Goal: Transaction & Acquisition: Book appointment/travel/reservation

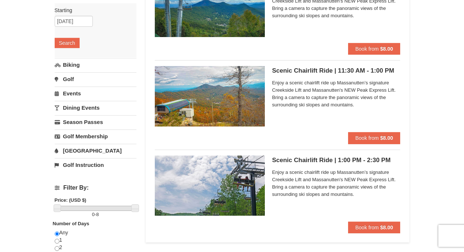
scroll to position [110, 0]
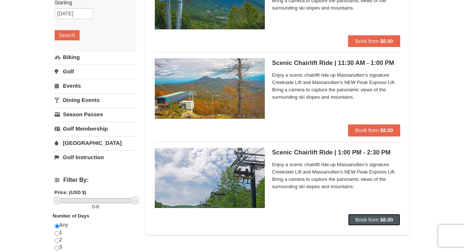
click at [364, 218] on span "Book from" at bounding box center [367, 220] width 23 height 6
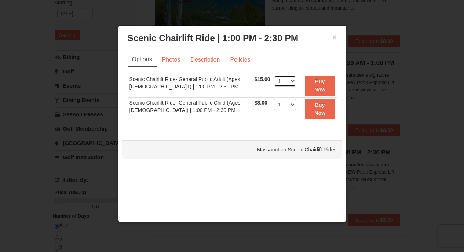
click at [291, 82] on select "1 2 3 4 5 6 7 8 9 10 11 12 13 14 15 16 17 18 19 20 21 22" at bounding box center [285, 81] width 22 height 11
select select "2"
click at [274, 76] on select "1 2 3 4 5 6 7 8 9 10 11 12 13 14 15 16 17 18 19 20 21 22" at bounding box center [285, 81] width 22 height 11
click at [174, 62] on link "Photos" at bounding box center [171, 60] width 28 height 14
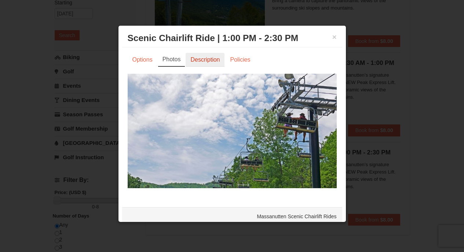
click at [216, 63] on link "Description" at bounding box center [205, 60] width 39 height 14
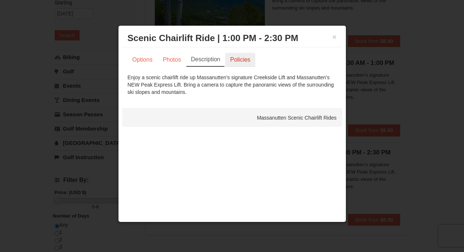
click at [244, 58] on link "Policies" at bounding box center [240, 60] width 30 height 14
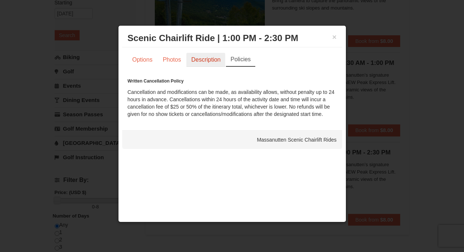
click at [204, 58] on link "Description" at bounding box center [205, 60] width 39 height 14
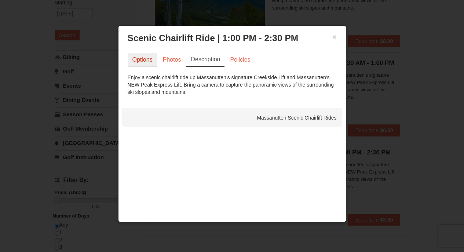
click at [149, 60] on link "Options" at bounding box center [143, 60] width 30 height 14
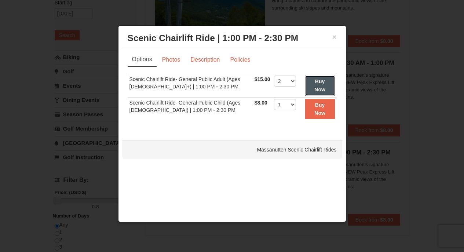
click at [322, 86] on button "Buy Now" at bounding box center [320, 86] width 30 height 20
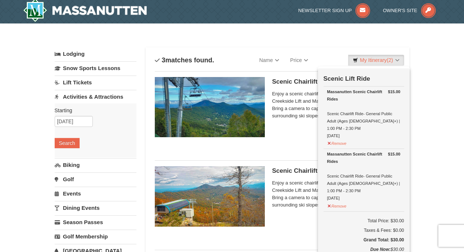
scroll to position [39, 0]
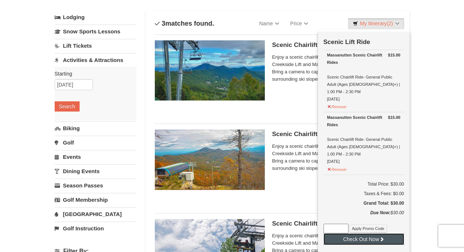
click at [349, 233] on button "Check Out Now" at bounding box center [364, 239] width 81 height 12
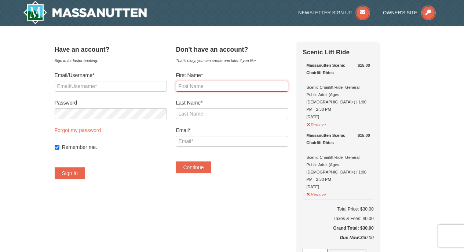
click at [214, 82] on input "First Name*" at bounding box center [232, 86] width 112 height 11
type input "TRINH"
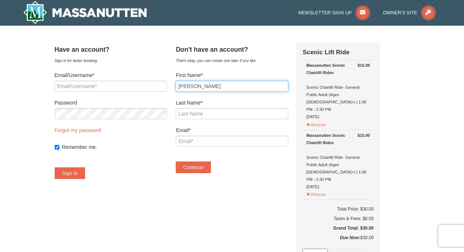
type input "NGUYEN"
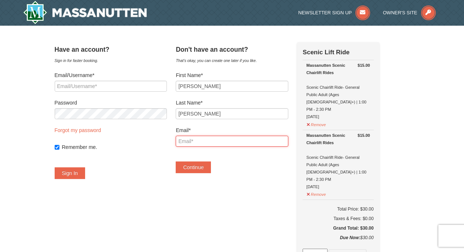
drag, startPoint x: 212, startPoint y: 145, endPoint x: 205, endPoint y: 145, distance: 7.0
click at [213, 143] on input "Email*" at bounding box center [232, 141] width 112 height 11
type input "[EMAIL_ADDRESS][DOMAIN_NAME]"
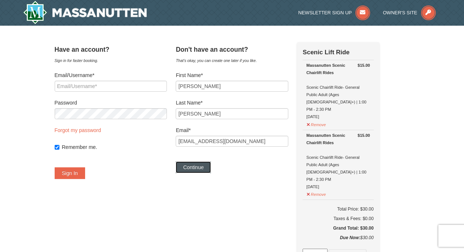
drag, startPoint x: 211, startPoint y: 167, endPoint x: 207, endPoint y: 166, distance: 3.7
click at [210, 166] on button "Continue" at bounding box center [193, 167] width 35 height 12
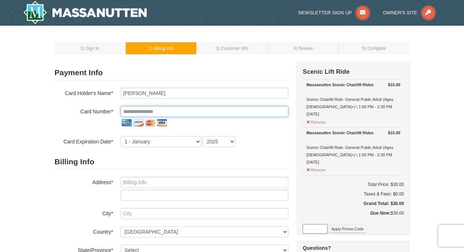
click at [183, 111] on input "tel" at bounding box center [205, 111] width 168 height 11
click at [179, 109] on input "tel" at bounding box center [205, 111] width 168 height 11
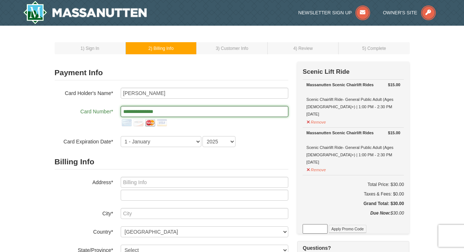
type input "**********"
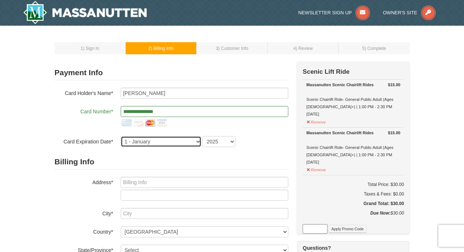
click at [171, 144] on select "1 - January 2 - February 3 - March 4 - April 5 - May 6 - June 7 - July 8 - Augu…" at bounding box center [161, 141] width 81 height 11
select select "9"
click at [121, 136] on select "1 - January 2 - February 3 - March 4 - April 5 - May 6 - June 7 - July 8 - Augu…" at bounding box center [161, 141] width 81 height 11
click at [223, 138] on select "2025 2026 2027 2028 2029 2030 2031 2032 2033 2034" at bounding box center [219, 141] width 33 height 11
select select "2030"
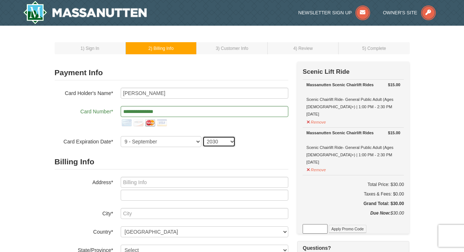
click at [203, 136] on select "2025 2026 2027 2028 2029 2030 2031 2032 2033 2034" at bounding box center [219, 141] width 33 height 11
click at [173, 159] on h2 "Billing Info" at bounding box center [172, 161] width 234 height 15
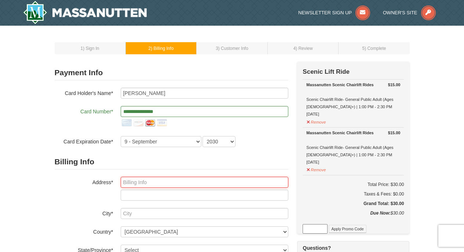
click at [173, 179] on input "text" at bounding box center [205, 182] width 168 height 11
type input "5720 Metroview Parkway"
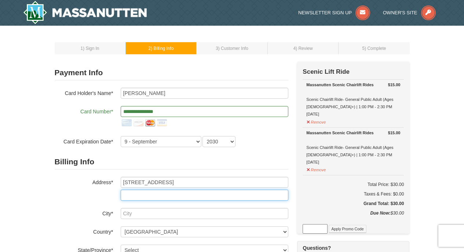
type input "252"
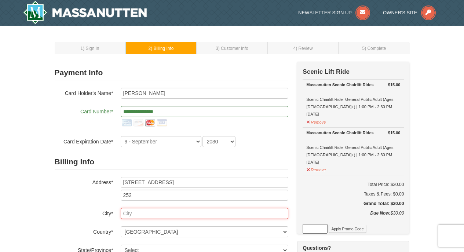
type input "Alexandria"
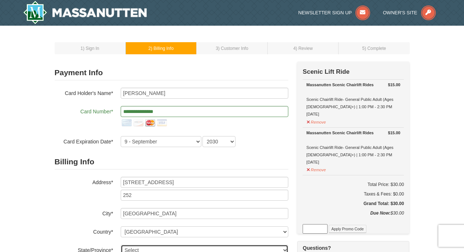
select select "VA"
type input "22303"
type input "817"
type input "907"
type input "0905"
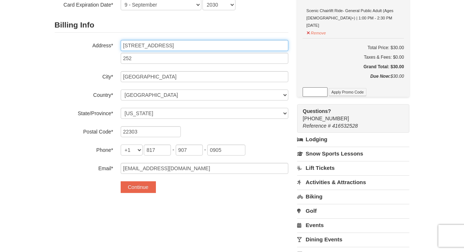
scroll to position [147, 0]
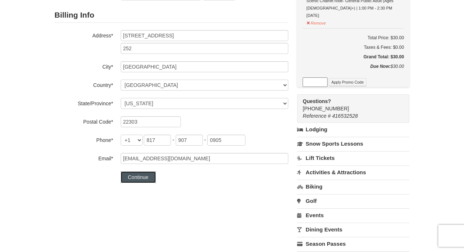
click at [152, 178] on button "Continue" at bounding box center [138, 177] width 35 height 12
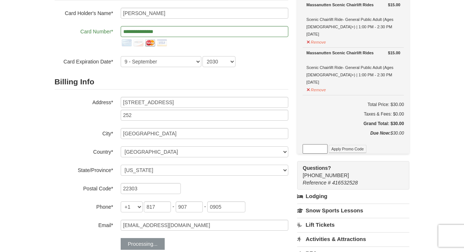
scroll to position [73, 0]
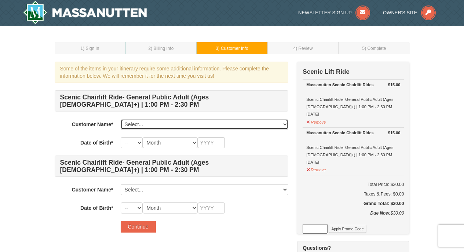
click at [156, 125] on select "Select... [PERSON_NAME] Add New..." at bounding box center [205, 124] width 168 height 11
select select "28350634"
click at [121, 119] on select "Select... [PERSON_NAME] Add New..." at bounding box center [205, 124] width 168 height 11
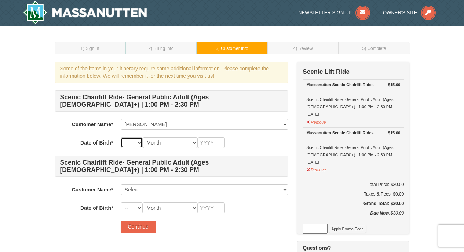
click at [135, 142] on select "-- 01 02 03 04 05 06 07 08 09 10 11 12 13 14 15 16 17 18 19 20 21 22 23 24 25 2…" at bounding box center [132, 142] width 22 height 11
select select "07"
click at [121, 137] on select "-- 01 02 03 04 05 06 07 08 09 10 11 12 13 14 15 16 17 18 19 20 21 22 23 24 25 2…" at bounding box center [132, 142] width 22 height 11
click at [186, 140] on select "Month January February March April May June July August September October Novem…" at bounding box center [170, 142] width 55 height 11
select select "07"
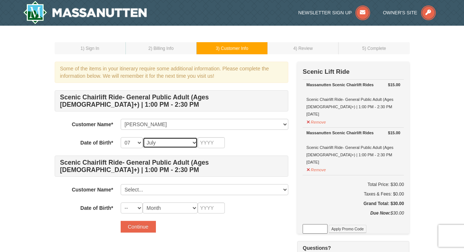
click at [143, 137] on select "Month January February March April May June July August September October Novem…" at bounding box center [170, 142] width 55 height 11
click at [210, 146] on input "text" at bounding box center [211, 142] width 27 height 11
type input "1994"
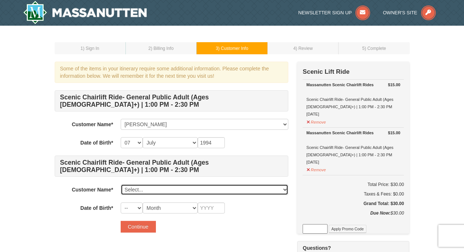
click at [161, 188] on select "Select... [PERSON_NAME] Add New..." at bounding box center [205, 189] width 168 height 11
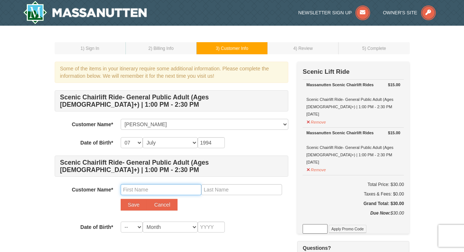
click at [160, 189] on input "text" at bounding box center [161, 189] width 81 height 11
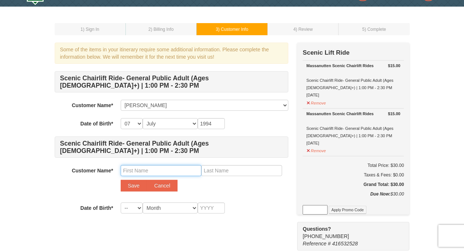
scroll to position [37, 0]
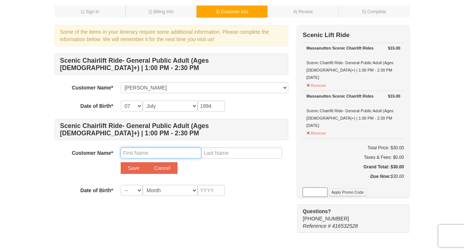
click at [162, 156] on input "text" at bounding box center [161, 152] width 81 height 11
type input "Hao"
drag, startPoint x: 131, startPoint y: 167, endPoint x: 141, endPoint y: 171, distance: 9.7
click at [131, 167] on button "Save" at bounding box center [134, 168] width 26 height 12
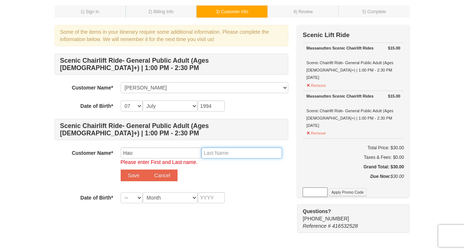
click at [222, 156] on input "text" at bounding box center [241, 152] width 81 height 11
click at [223, 158] on input "text" at bounding box center [241, 152] width 81 height 11
type input "Hao"
click at [128, 175] on button "Save" at bounding box center [134, 175] width 26 height 12
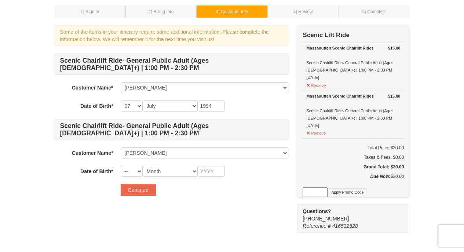
click at [206, 207] on div "Some of the items in your itinerary require some additional information. Please…" at bounding box center [232, 129] width 355 height 208
click at [132, 190] on button "Continue" at bounding box center [138, 190] width 35 height 12
